Goal: Task Accomplishment & Management: Manage account settings

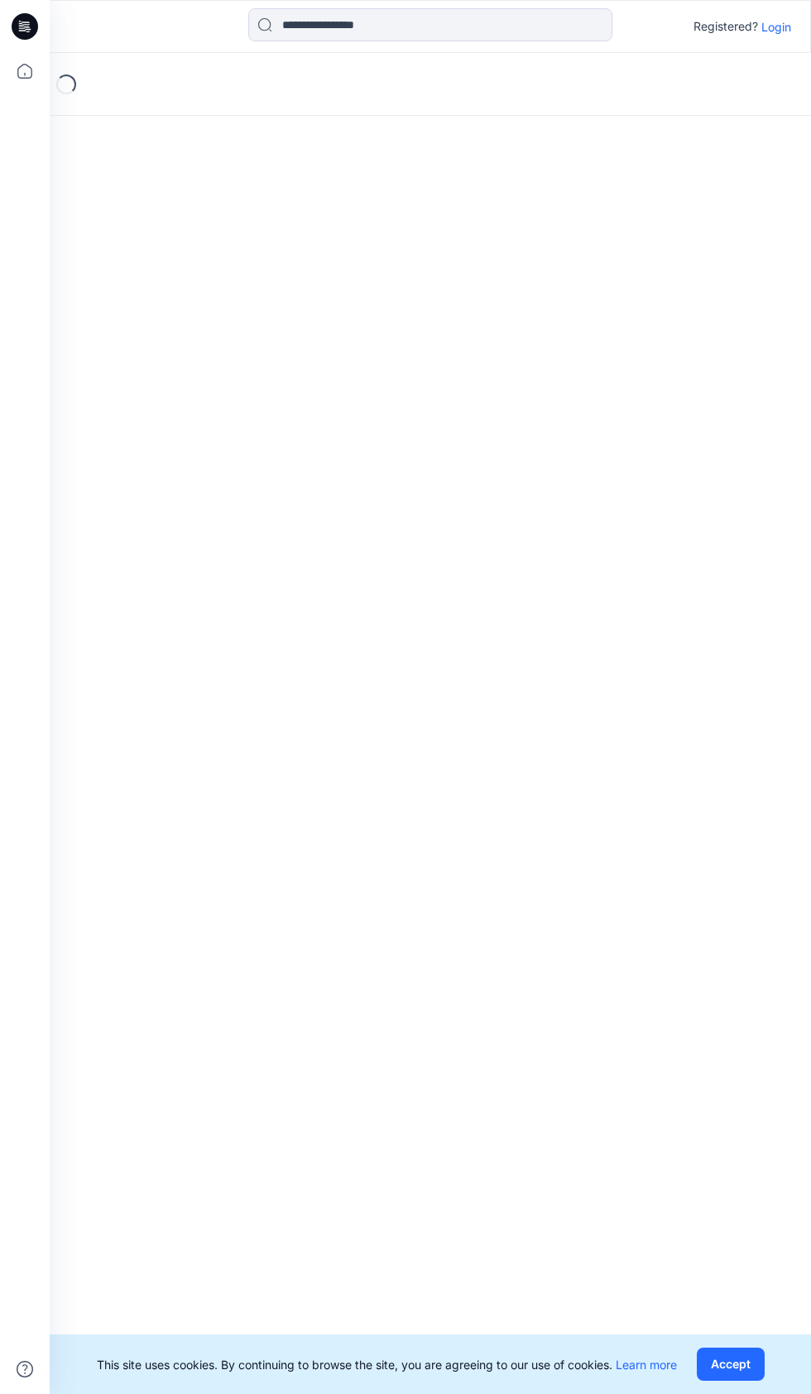
click at [747, 1372] on button "Accept" at bounding box center [731, 1363] width 68 height 33
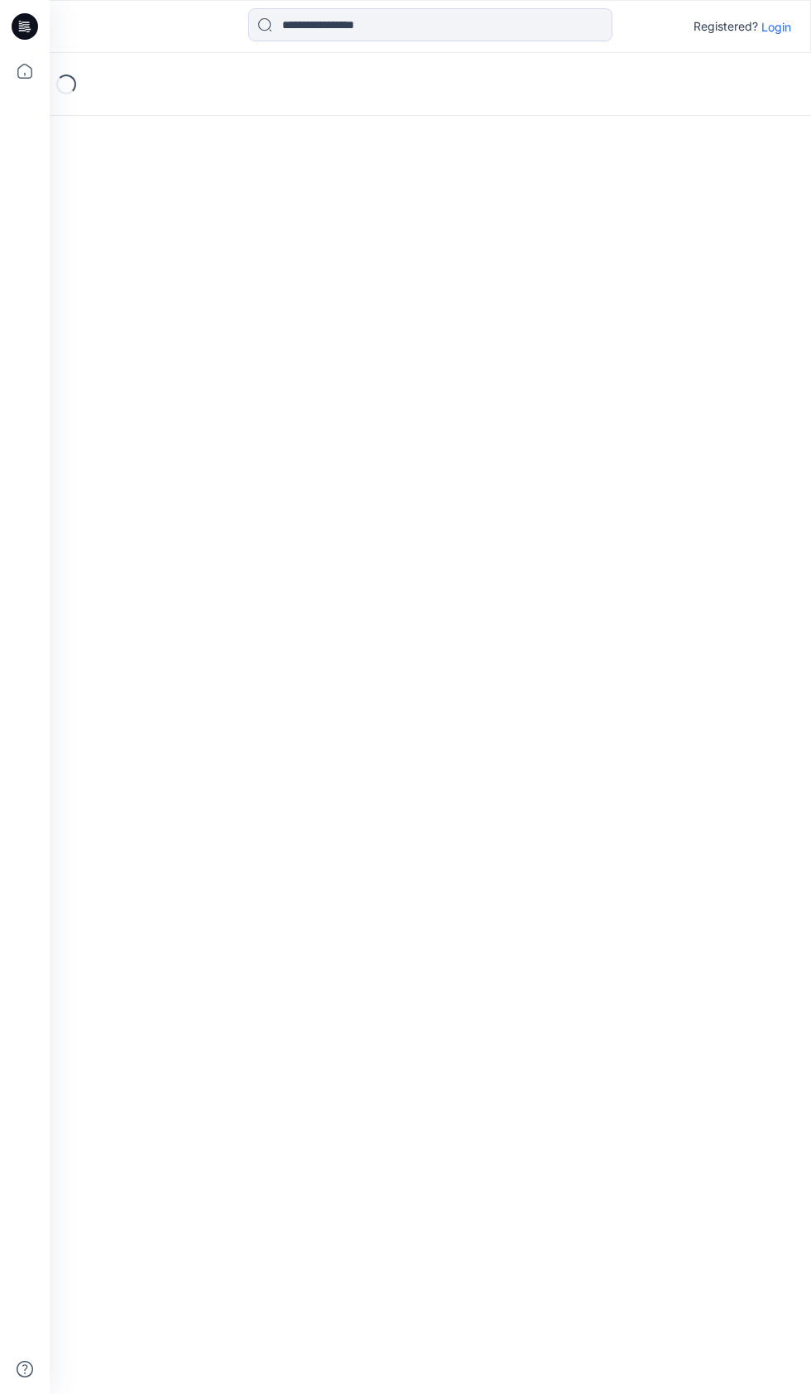
click at [774, 34] on p "Login" at bounding box center [776, 26] width 30 height 17
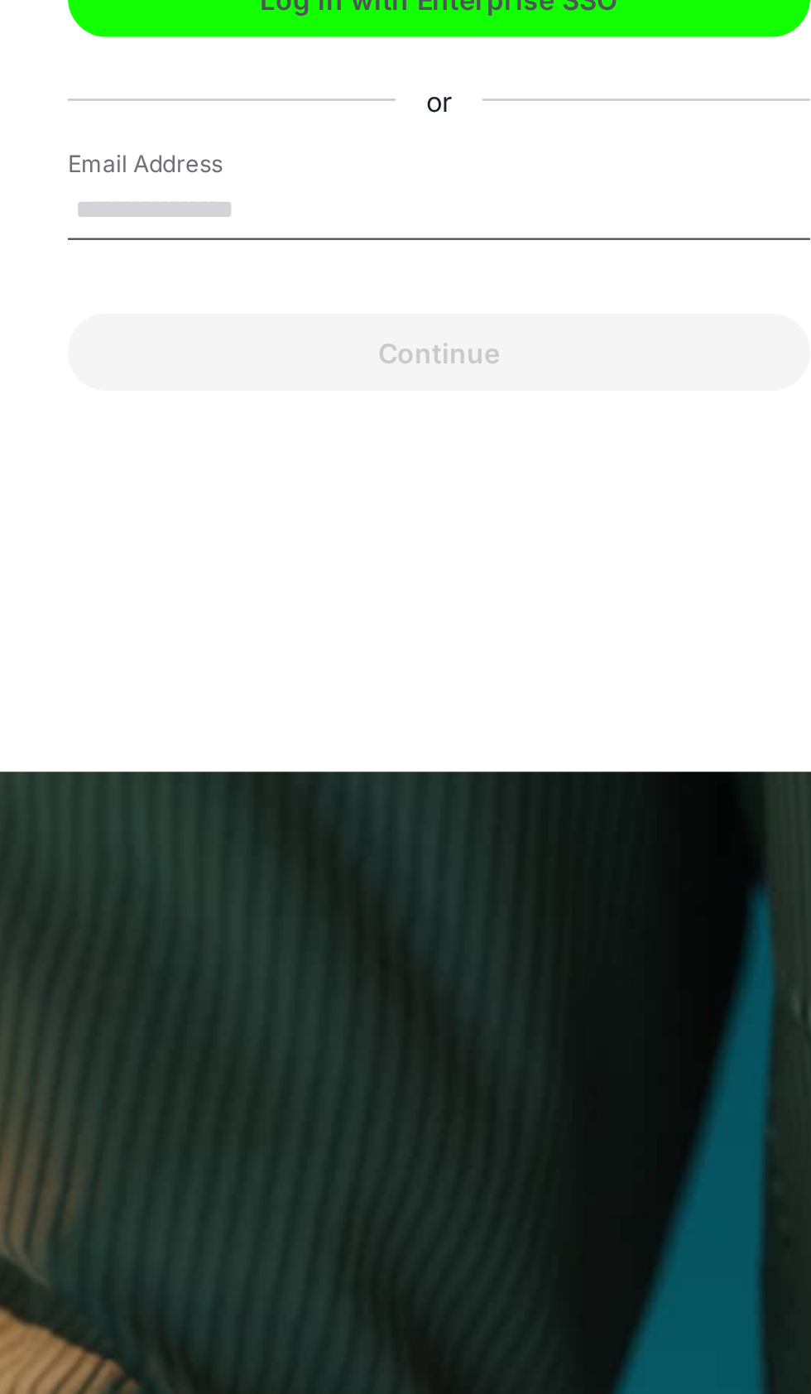
click at [266, 703] on label "Email Address" at bounding box center [305, 695] width 116 height 15
click at [266, 727] on input "Email Address" at bounding box center [406, 715] width 318 height 25
click at [257, 727] on input "Email Address" at bounding box center [406, 715] width 318 height 25
click at [268, 727] on input "Email Address" at bounding box center [406, 715] width 318 height 25
type input "**********"
